Goal: Task Accomplishment & Management: Use online tool/utility

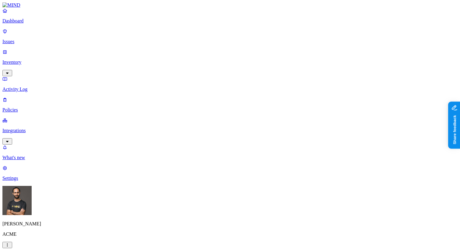
click at [39, 128] on p "Integrations" at bounding box center [229, 130] width 455 height 5
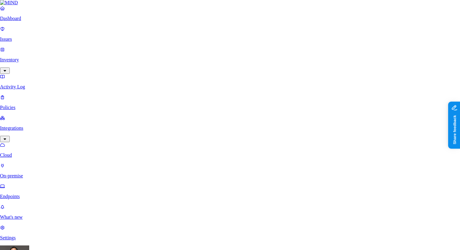
scroll to position [92, 0]
type input "fsa"
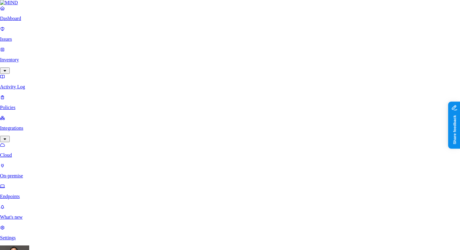
type input "h"
type input "https://das.okta.com"
type input "dasfa"
type input "f"
type input "ffa"
